Goal: Check status: Check status

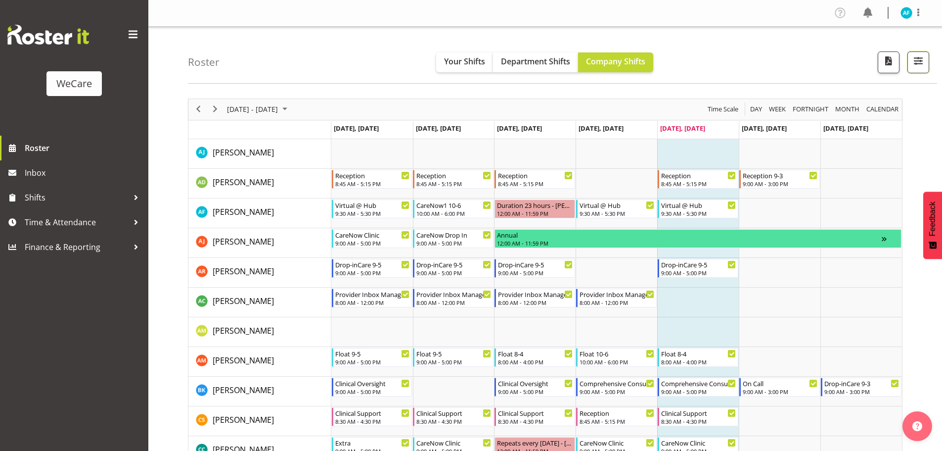
drag, startPoint x: 917, startPoint y: 58, endPoint x: 918, endPoint y: 127, distance: 69.3
click at [917, 57] on span "button" at bounding box center [918, 60] width 13 height 13
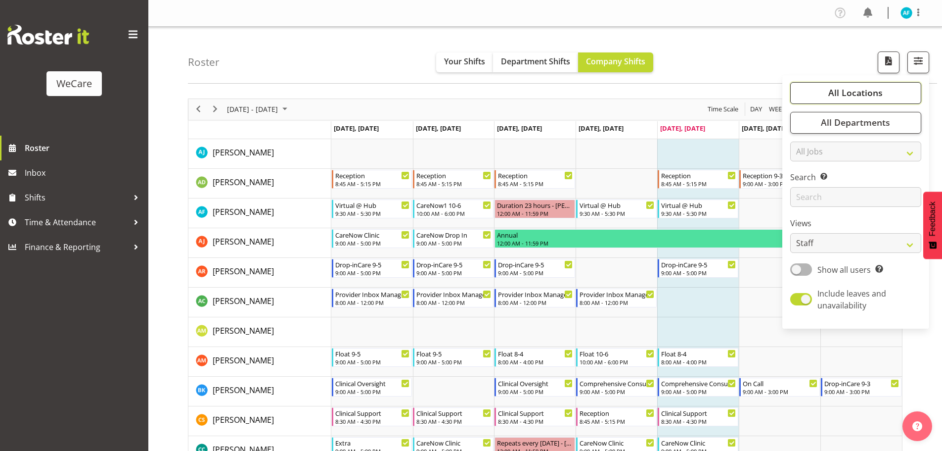
click at [858, 94] on span "All Locations" at bounding box center [856, 93] width 54 height 12
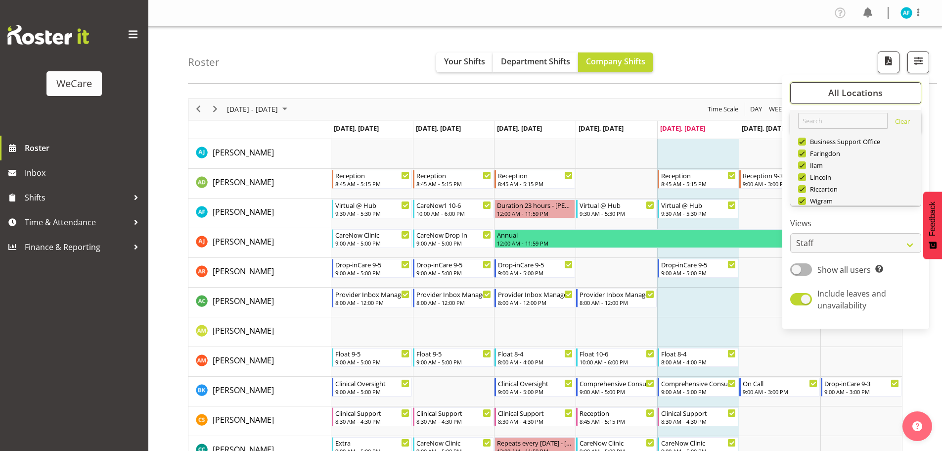
scroll to position [36, 0]
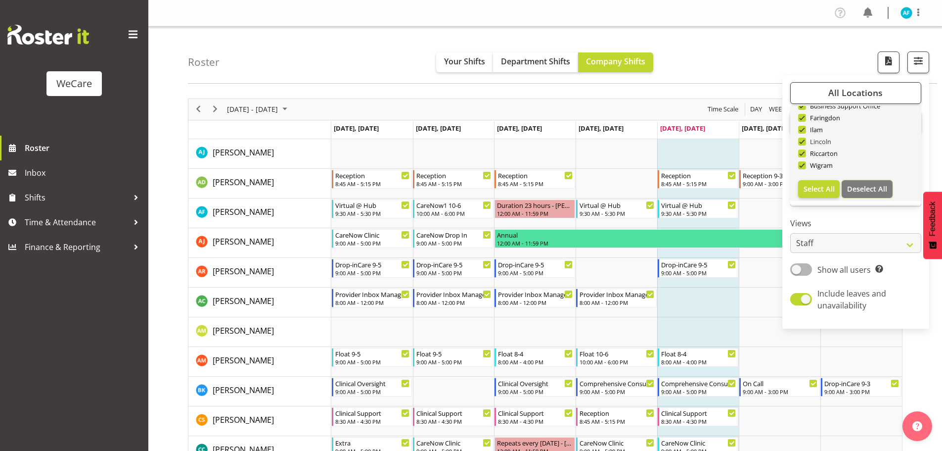
drag, startPoint x: 859, startPoint y: 187, endPoint x: 818, endPoint y: 143, distance: 60.2
click at [859, 186] on span "Deselect All" at bounding box center [867, 188] width 40 height 9
checkbox input "false"
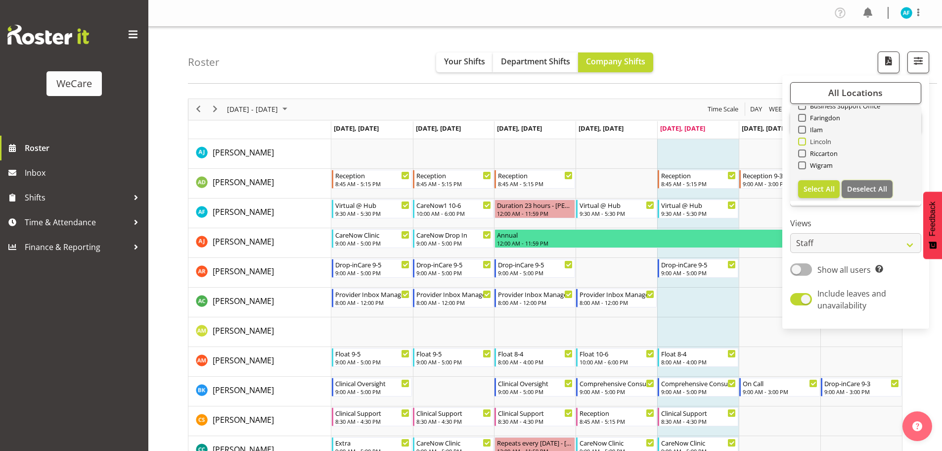
checkbox input "false"
click at [803, 167] on span at bounding box center [802, 165] width 8 height 8
click at [803, 167] on input "Wigram" at bounding box center [801, 165] width 6 height 6
checkbox input "true"
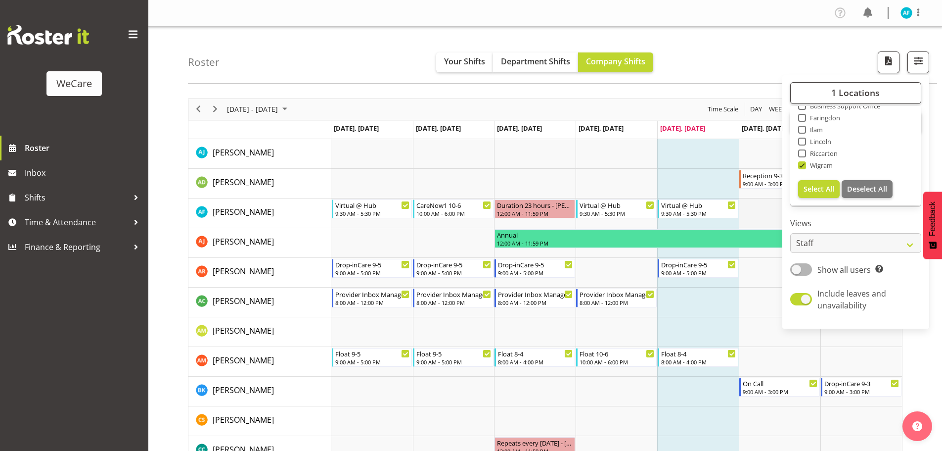
click at [765, 211] on td "Timeline Week of August 15, 2025" at bounding box center [780, 213] width 82 height 30
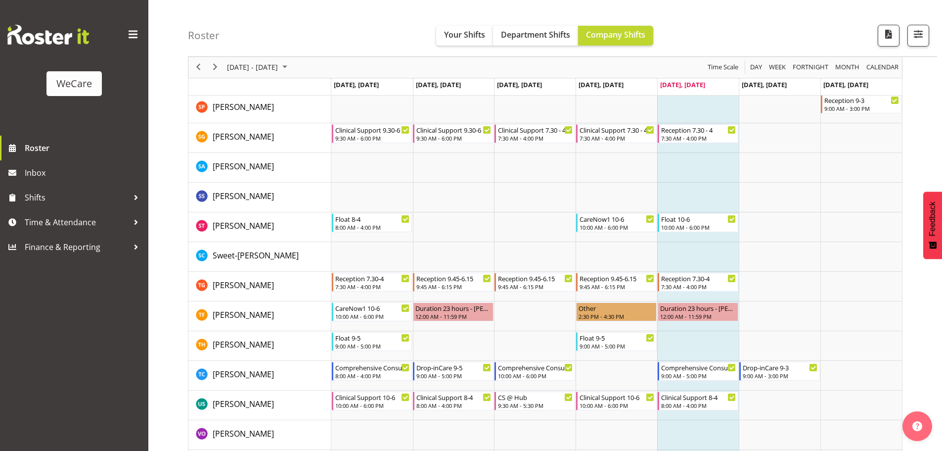
scroll to position [1169, 0]
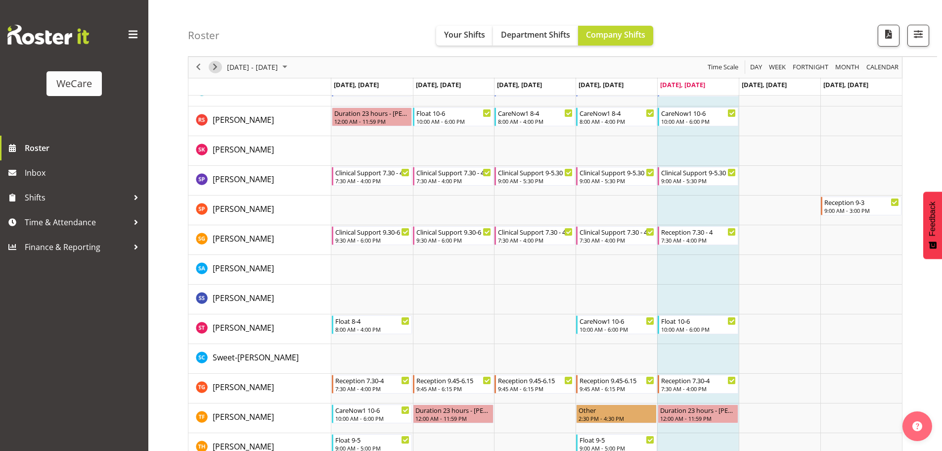
click at [218, 64] on span "Next" at bounding box center [215, 67] width 12 height 12
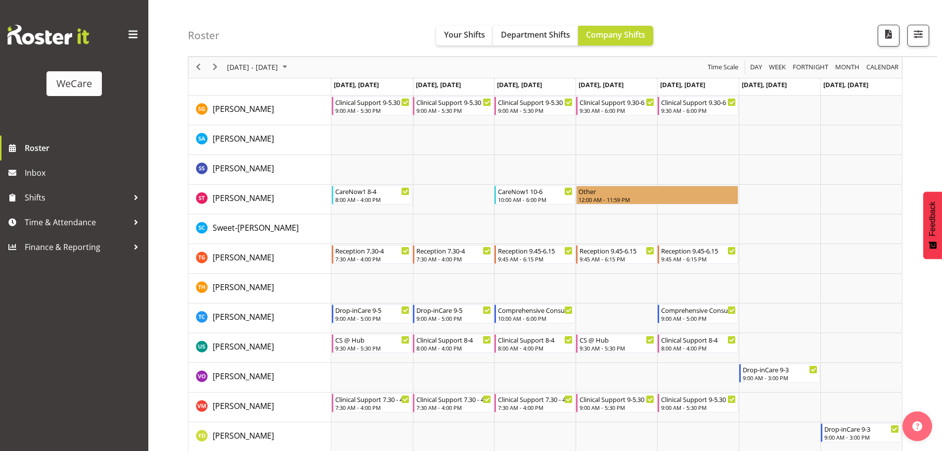
scroll to position [1289, 0]
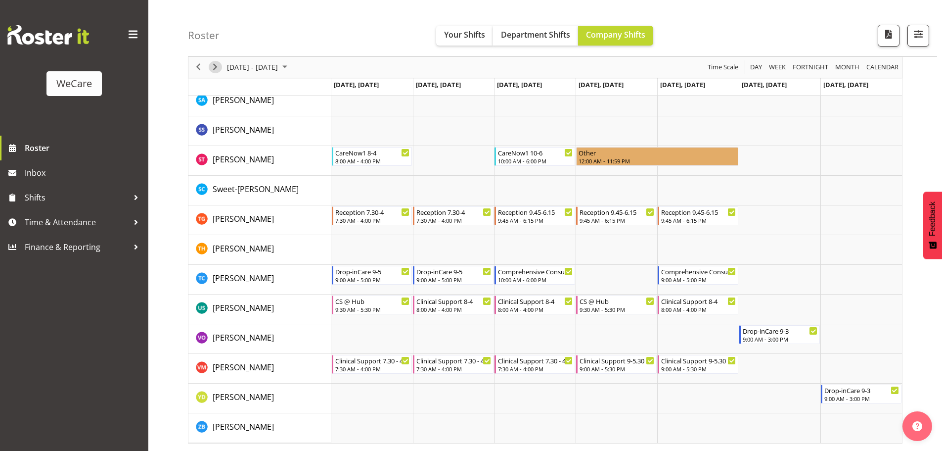
click at [213, 69] on span "Next" at bounding box center [215, 67] width 12 height 12
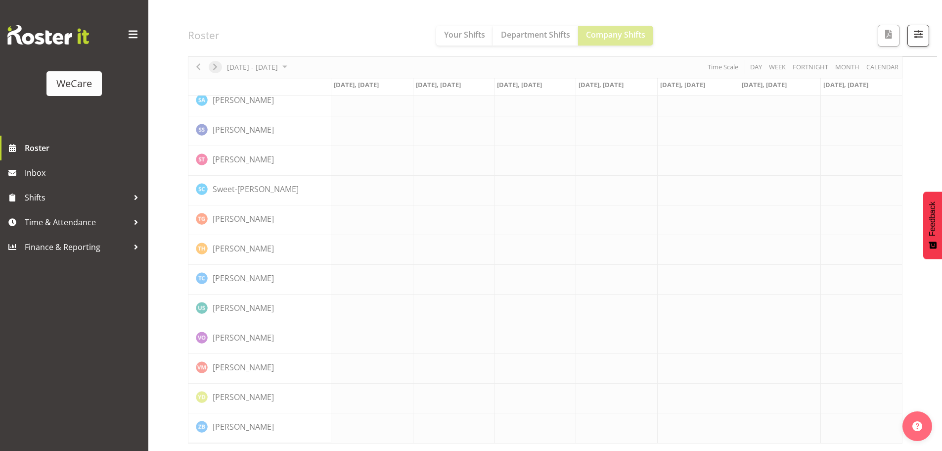
scroll to position [1269, 0]
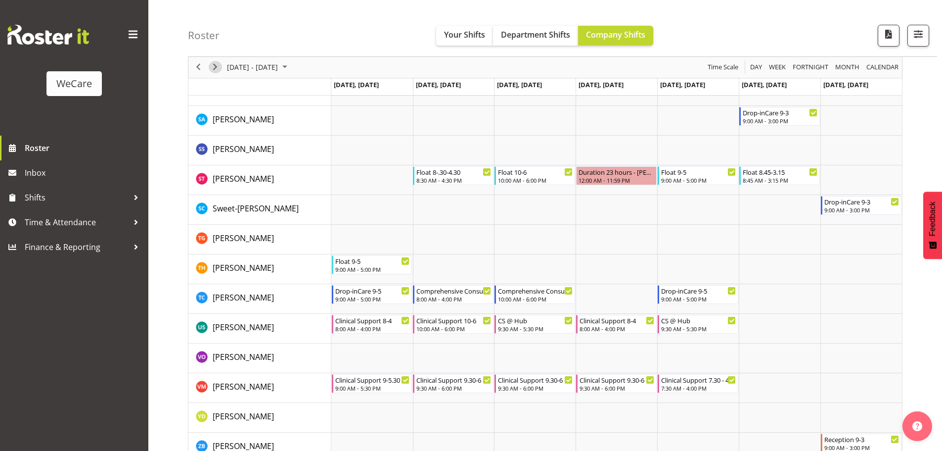
drag, startPoint x: 213, startPoint y: 69, endPoint x: 238, endPoint y: 75, distance: 25.6
click at [213, 69] on span "Next" at bounding box center [215, 67] width 12 height 12
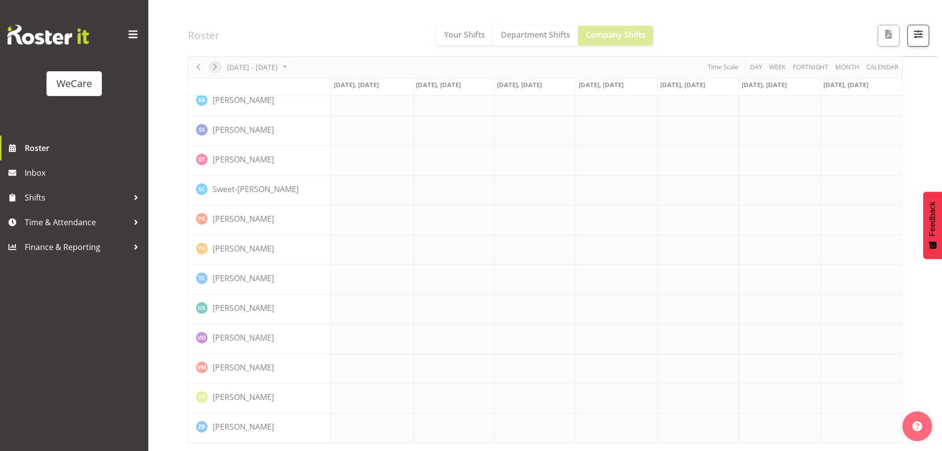
scroll to position [1269, 0]
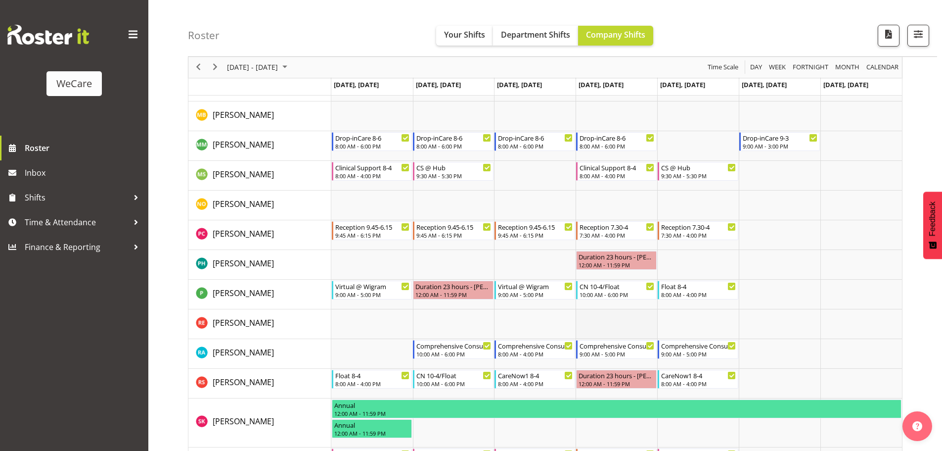
scroll to position [822, 0]
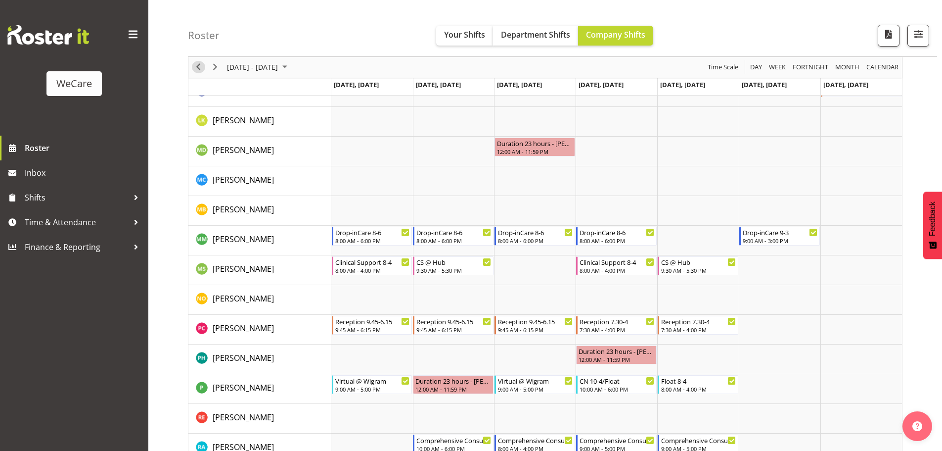
click at [199, 67] on span "Previous" at bounding box center [198, 67] width 12 height 12
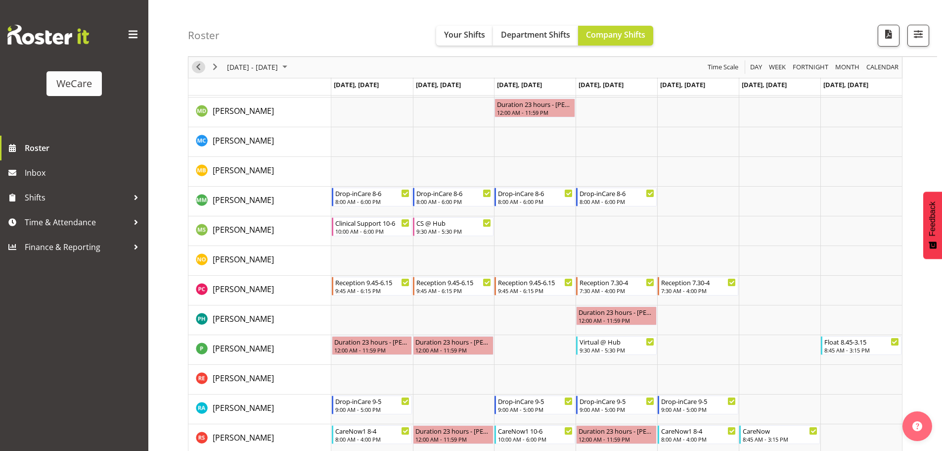
click at [204, 69] on span "Previous" at bounding box center [198, 67] width 12 height 12
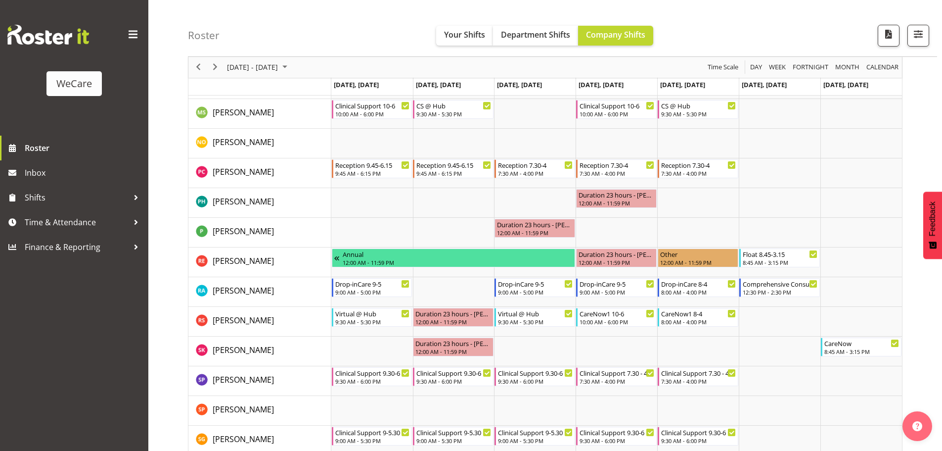
scroll to position [921, 0]
